Goal: Task Accomplishment & Management: Manage account settings

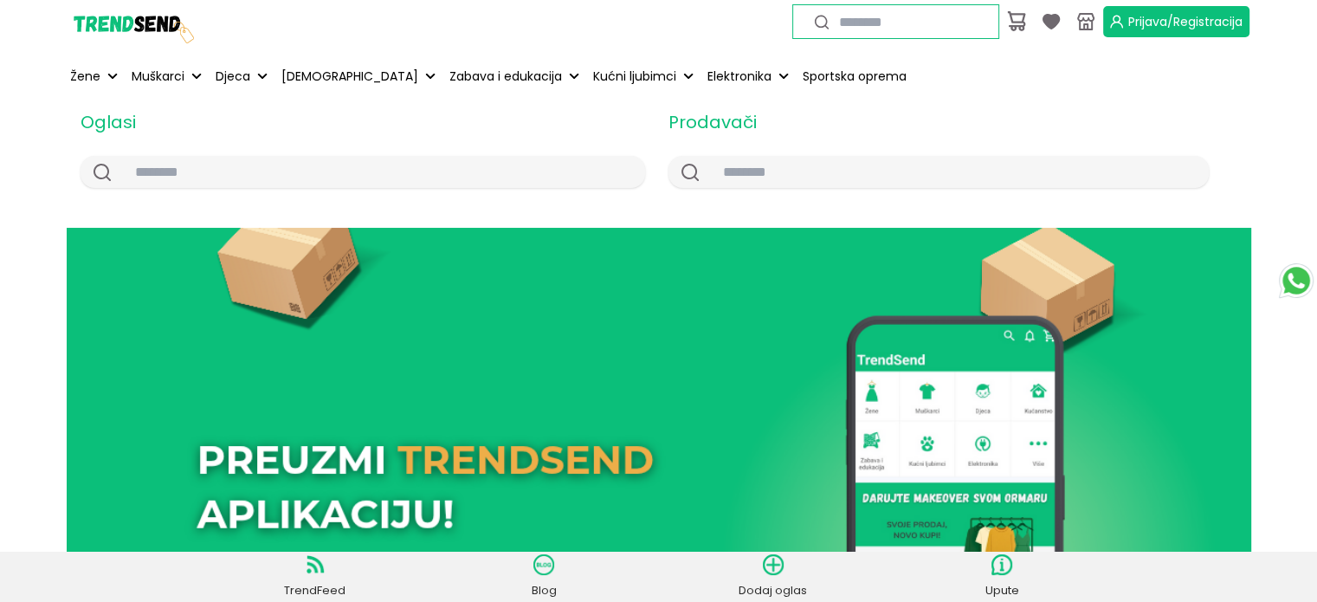
click at [1149, 13] on span "Prijava/Registracija" at bounding box center [1186, 21] width 114 height 17
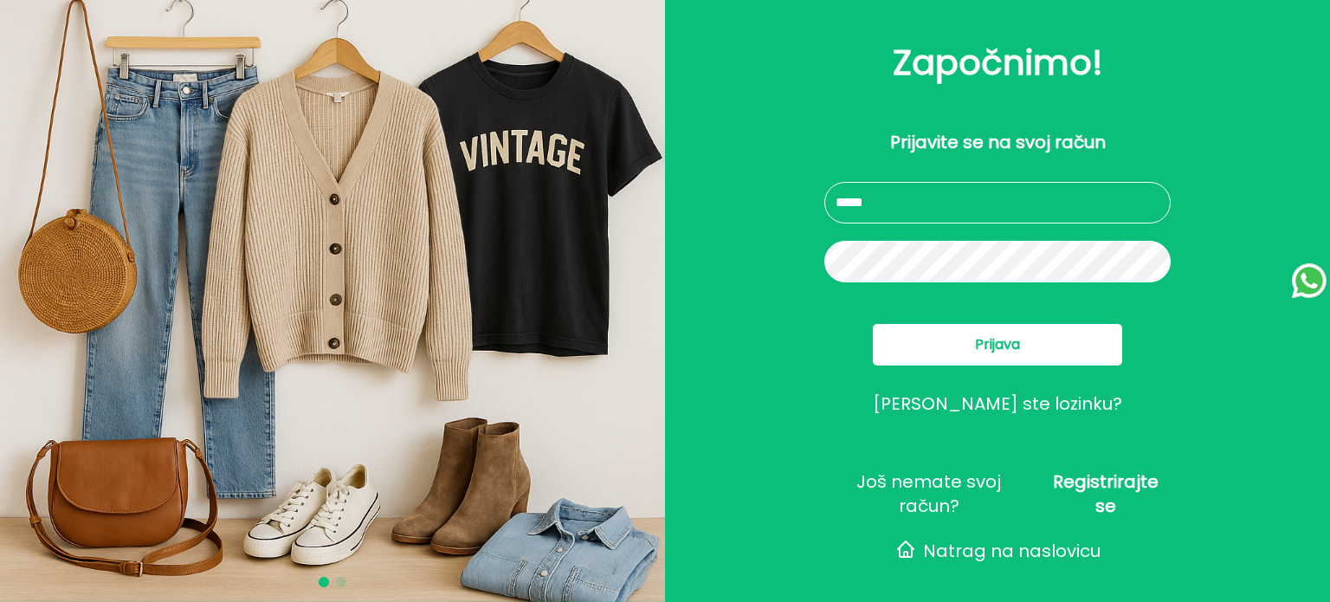
click at [895, 202] on input "text" at bounding box center [998, 203] width 346 height 42
type input "**********"
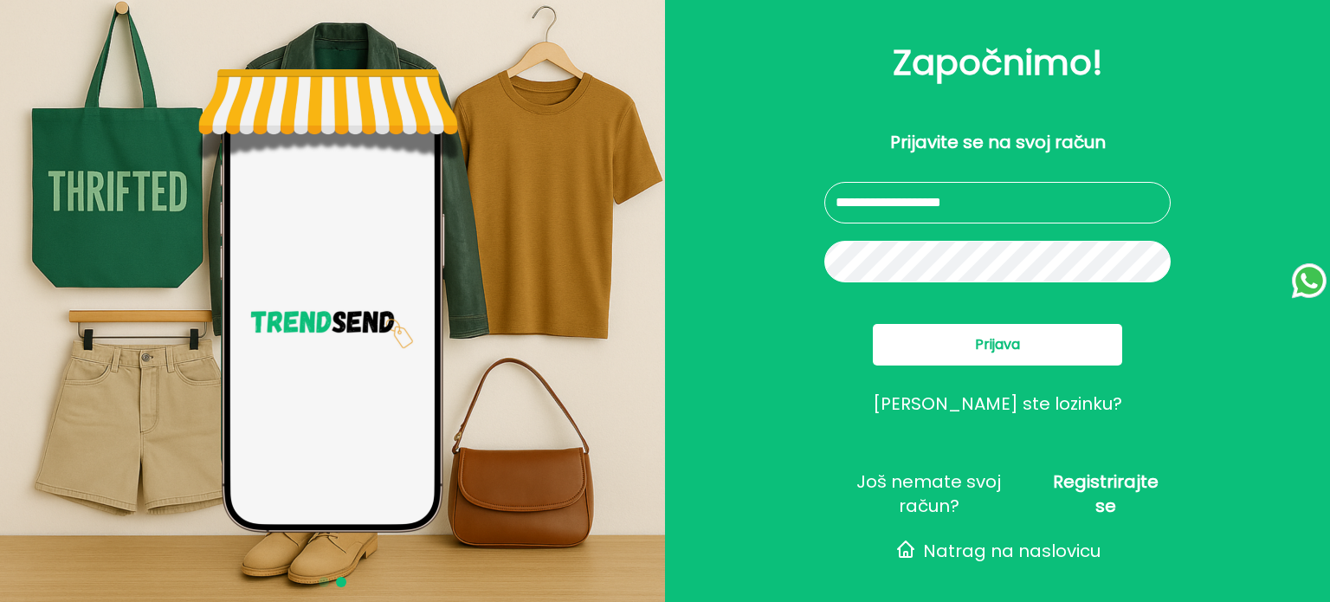
click at [956, 351] on button "Prijava" at bounding box center [997, 345] width 249 height 42
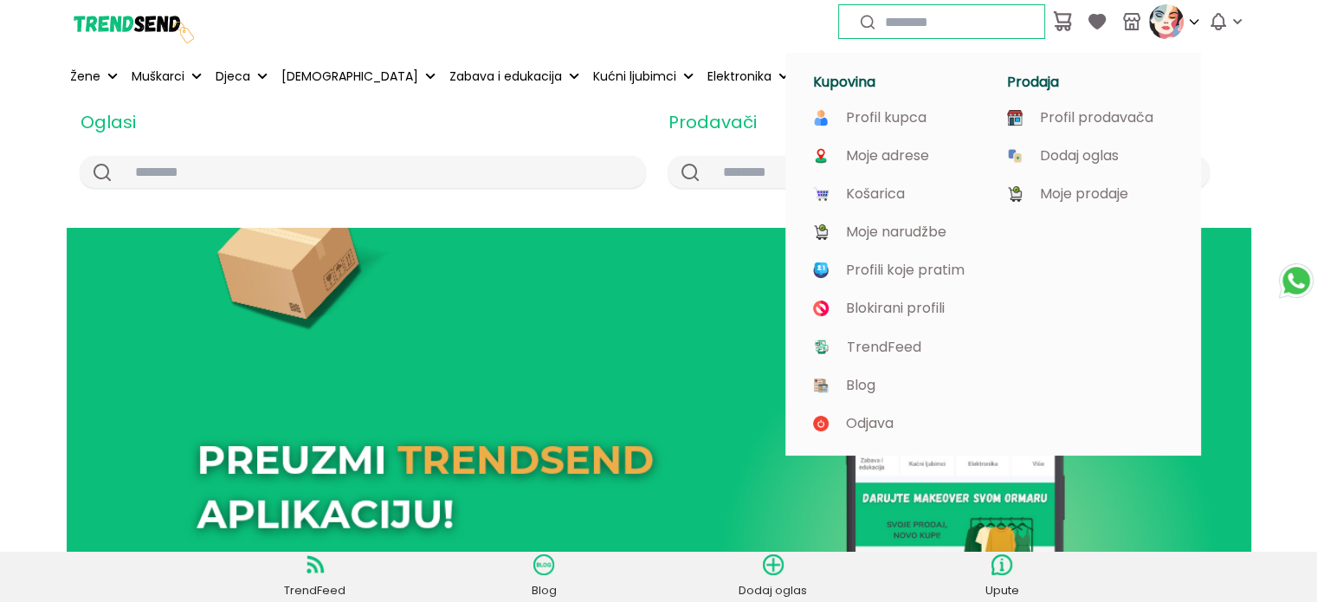
click at [1157, 15] on img at bounding box center [1166, 21] width 35 height 35
click at [1126, 120] on p "Profil prodavača" at bounding box center [1096, 118] width 113 height 16
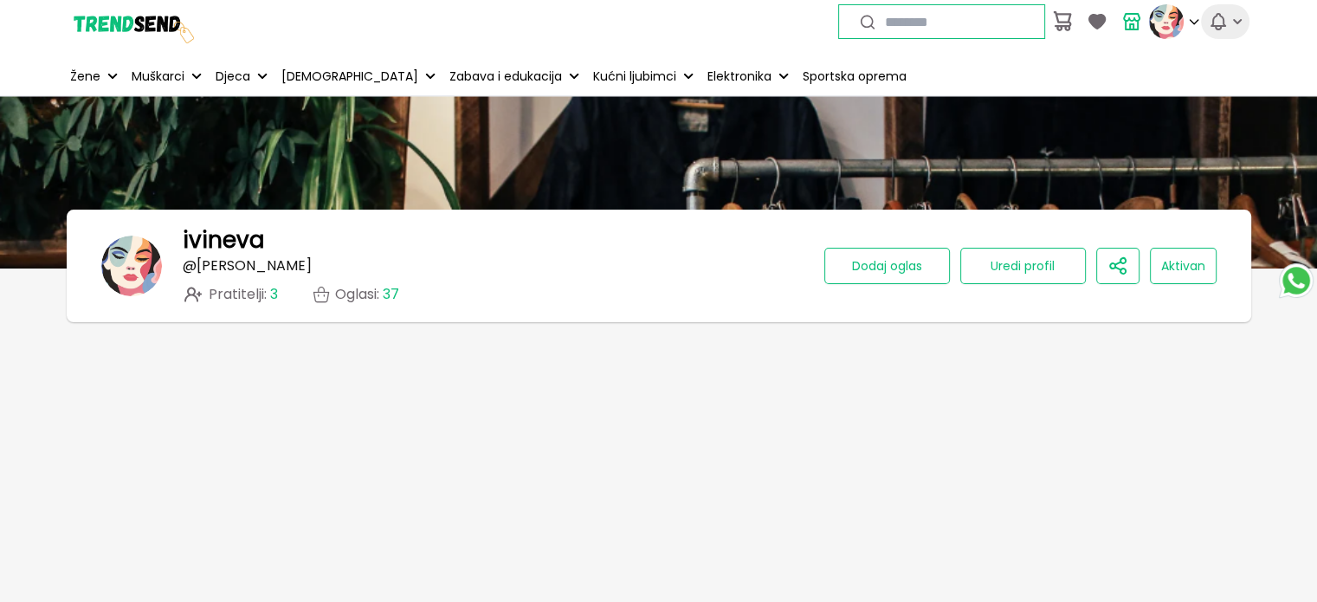
click at [1213, 22] on icon "button" at bounding box center [1218, 21] width 21 height 21
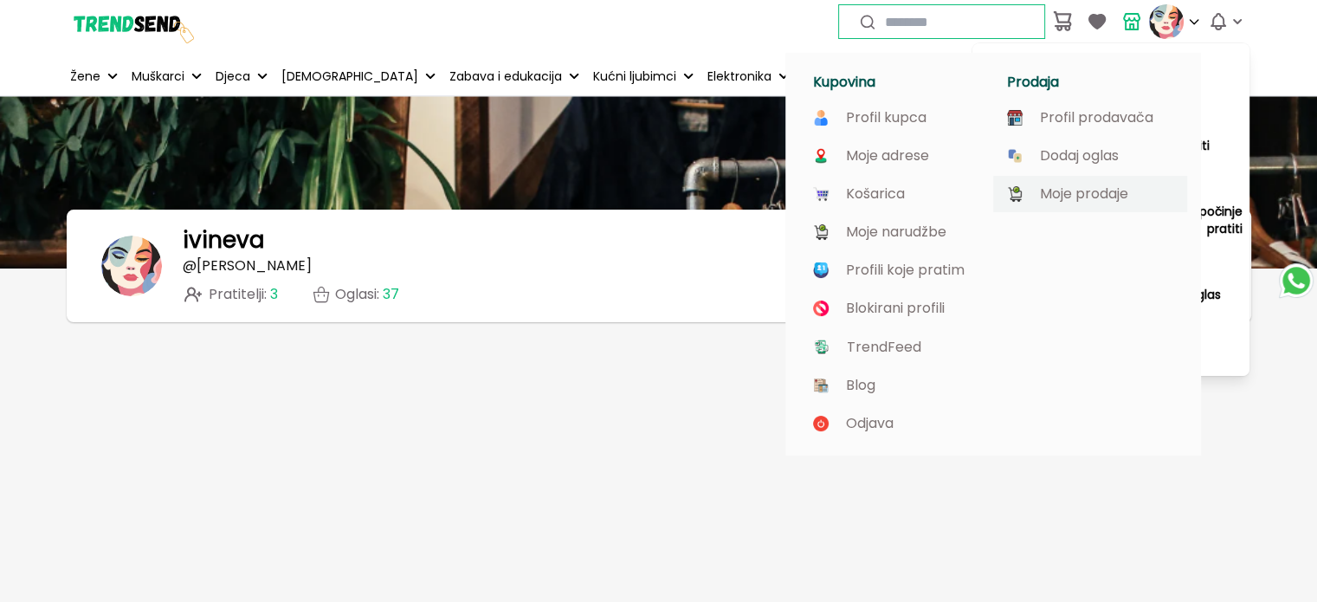
click at [1099, 197] on p "Moje prodaje" at bounding box center [1084, 194] width 88 height 16
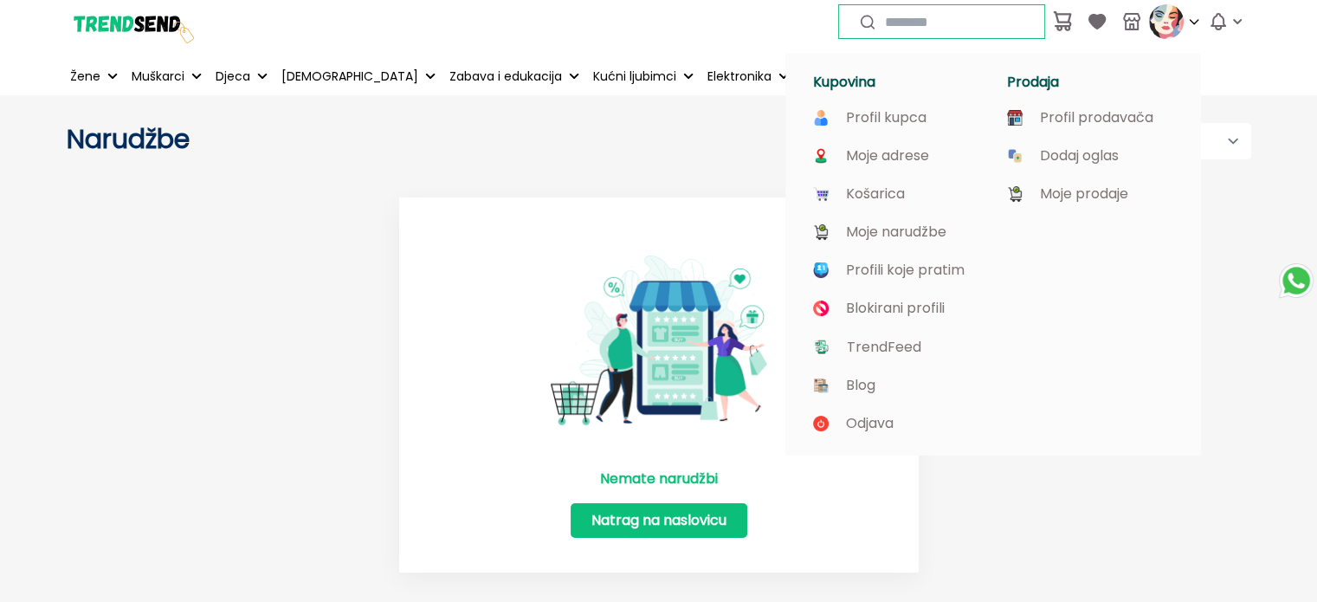
click at [1162, 23] on img at bounding box center [1166, 21] width 35 height 35
click at [913, 114] on p "Profil kupca" at bounding box center [886, 118] width 81 height 16
